Goal: Entertainment & Leisure: Consume media (video, audio)

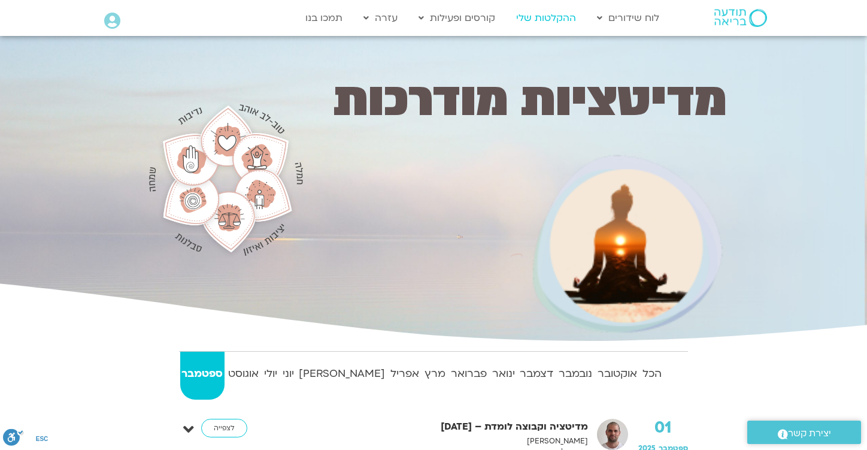
click at [537, 17] on link "ההקלטות שלי" at bounding box center [546, 18] width 72 height 23
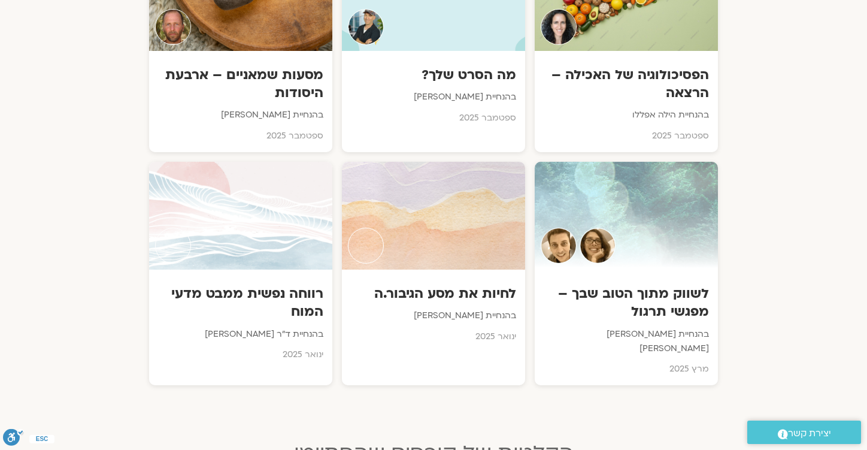
scroll to position [733, 0]
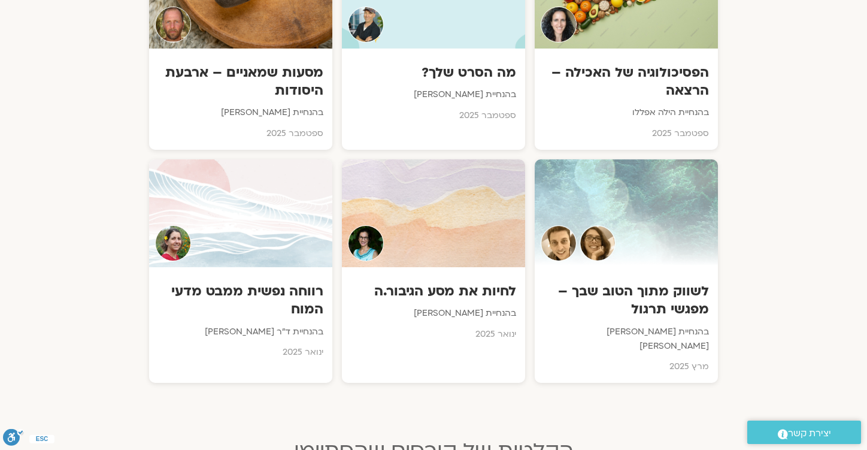
click at [133, 175] on section "הפסיכולוגיה של האכילה – הרצאה בהנחיית הילה אפללו ספטמבר 2025 מה הסרט שלך? בהנחי…" at bounding box center [433, 149] width 867 height 498
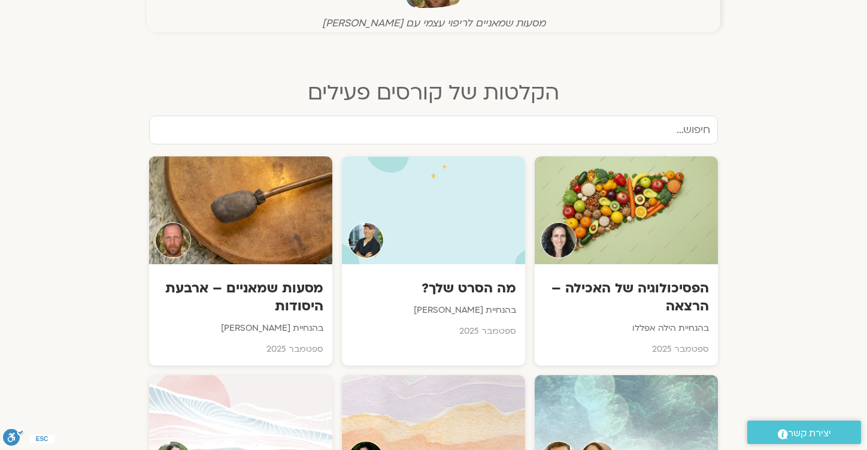
scroll to position [0, 0]
